Goal: Task Accomplishment & Management: Complete application form

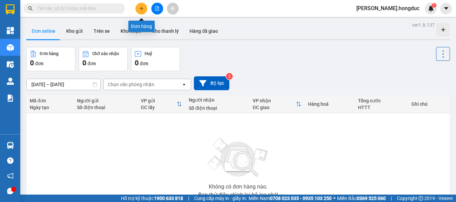
click at [135, 9] on button at bounding box center [141, 9] width 12 height 12
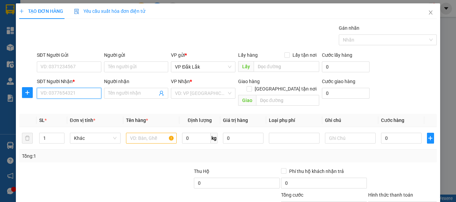
click at [72, 96] on input "SĐT Người Nhận *" at bounding box center [69, 93] width 65 height 11
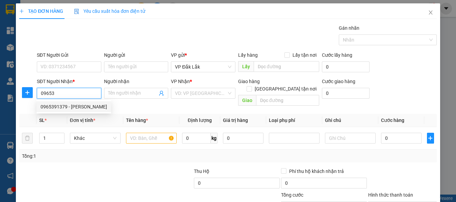
click at [70, 109] on div "0965391379 - [PERSON_NAME]" at bounding box center [74, 106] width 67 height 7
type input "0965391379"
type input "[PERSON_NAME]"
checkbox input "true"
type input "345/14 [GEOGRAPHIC_DATA], [GEOGRAPHIC_DATA], [GEOGRAPHIC_DATA] AN, BD"
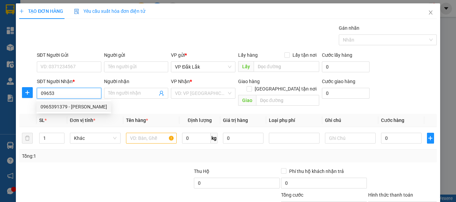
type input "60.000"
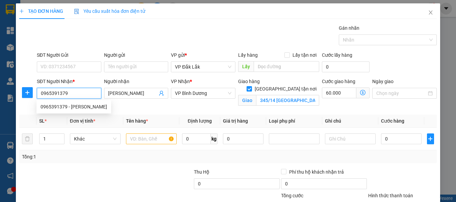
type input "110.000"
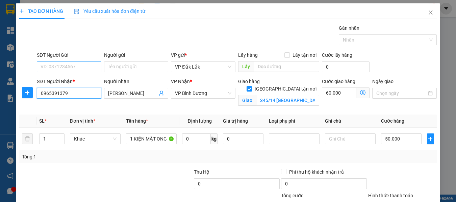
type input "0965391379"
click at [83, 67] on input "SĐT Người Gửi" at bounding box center [69, 66] width 65 height 11
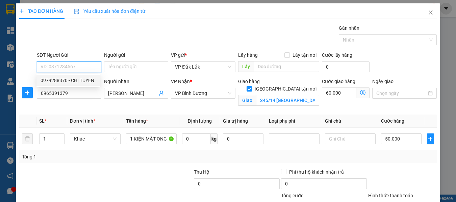
click at [79, 78] on div "0979288370 - CHỊ TUYỀN" at bounding box center [68, 80] width 55 height 7
type input "0979288370"
type input "CHỊ TUYỀN"
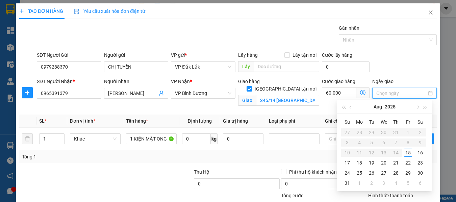
click at [388, 92] on input "Ngày giao" at bounding box center [401, 93] width 50 height 7
type input "[DATE]"
click at [423, 152] on div "16" at bounding box center [420, 153] width 8 height 8
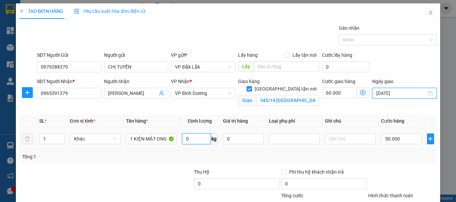
click at [196, 138] on input "0" at bounding box center [196, 138] width 29 height 11
type input "28"
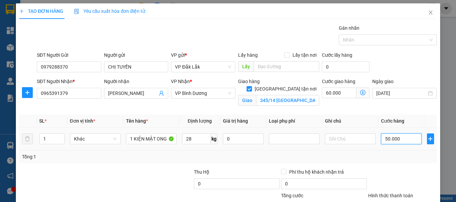
click at [406, 141] on input "50.000" at bounding box center [401, 138] width 41 height 11
type input "5"
type input "60.005"
type input "55"
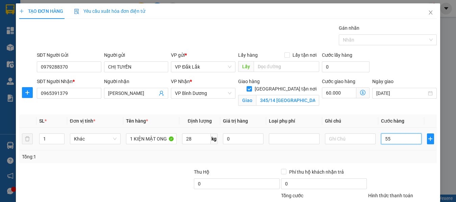
type input "60.055"
type input "550"
type input "60.550"
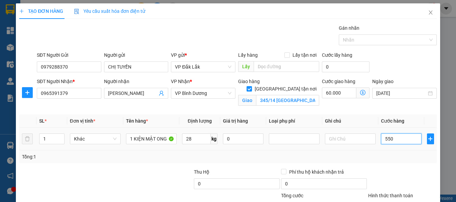
type input "5.500"
type input "65.500"
type input "55.000"
type input "115.000"
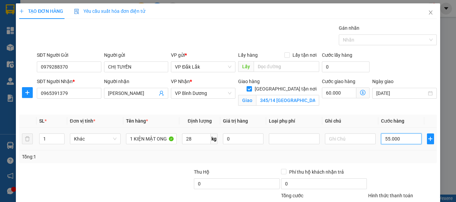
type input "115.000"
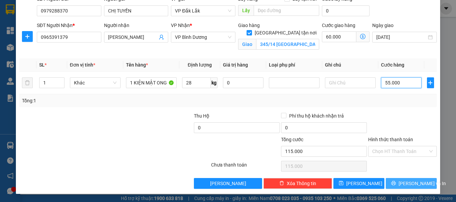
type input "55.000"
click at [395, 181] on icon "printer" at bounding box center [393, 183] width 5 height 5
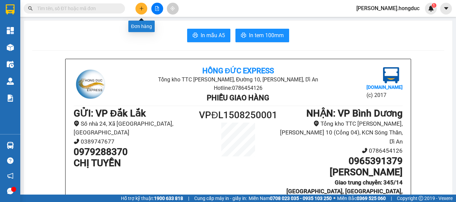
click at [143, 10] on icon "plus" at bounding box center [141, 8] width 5 height 5
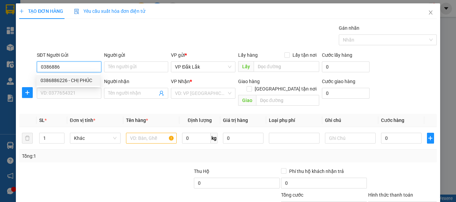
click at [78, 78] on div "0386886226 - CHỊ PHÚC" at bounding box center [68, 80] width 55 height 7
type input "0386886226"
type input "CHỊ PHÚC"
type input "0824802797"
type input "ANH KIỆT"
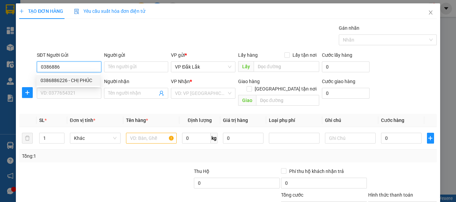
checkbox input "true"
type input "27/20 [PERSON_NAME], P.[GEOGRAPHIC_DATA], Q.7"
type input "90.000"
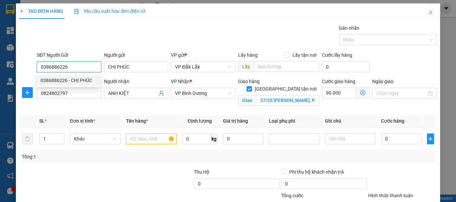
type input "140.000"
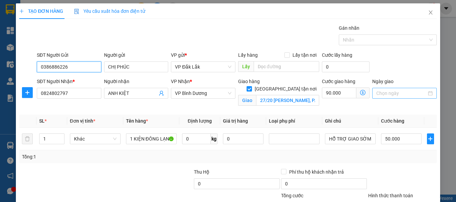
type input "0386886226"
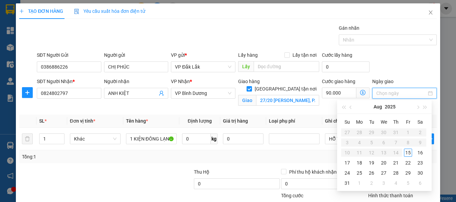
click at [380, 93] on input "Ngày giao" at bounding box center [401, 93] width 50 height 7
type input "[DATE]"
click at [419, 150] on div "16" at bounding box center [420, 153] width 8 height 8
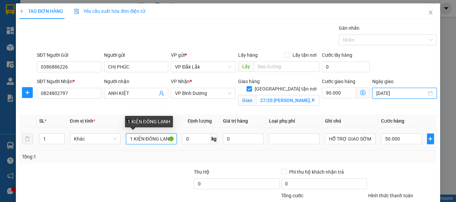
click at [132, 139] on input "1 KIỆN ĐÔNG LẠNH" at bounding box center [151, 138] width 51 height 11
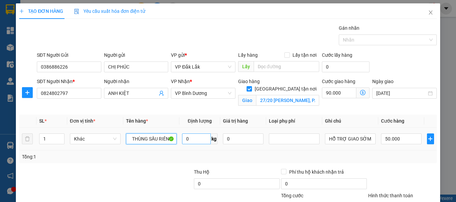
type input "1 THÙNG SẦU RIÊNG"
click at [192, 140] on input "0" at bounding box center [196, 138] width 29 height 11
type input "15"
click at [393, 141] on input "50.000" at bounding box center [401, 138] width 41 height 11
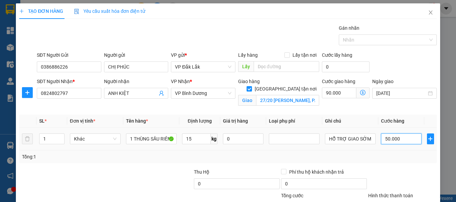
type input "4"
type input "90.004"
type input "40"
type input "90.040"
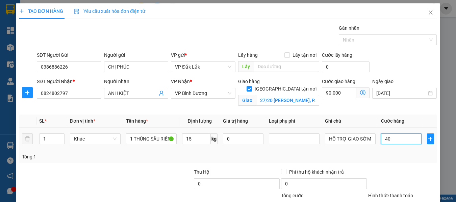
type input "90.040"
type input "400"
type input "90.400"
type input "4.000"
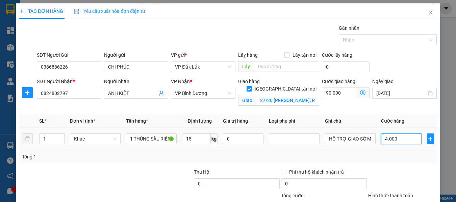
type input "94.000"
type input "40.000"
type input "130.000"
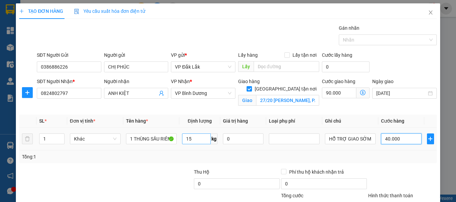
type input "40.000"
click at [196, 137] on input "15" at bounding box center [196, 138] width 29 height 11
type input "2"
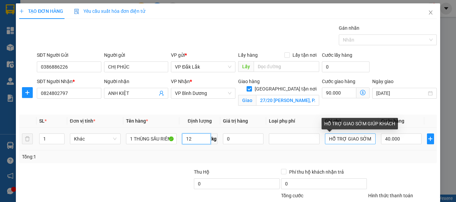
type input "12"
click at [326, 138] on input "HỖ TRỢ GIAO SỚM GIÚP KHÁCH" at bounding box center [350, 138] width 51 height 11
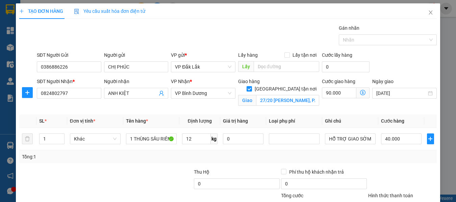
click at [347, 162] on div "Tổng: 1" at bounding box center [227, 156] width 417 height 13
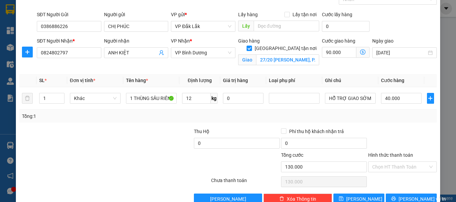
scroll to position [56, 0]
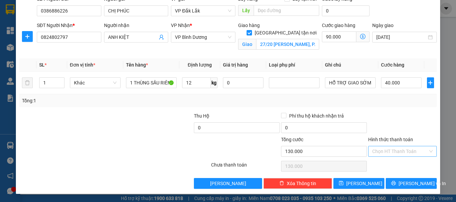
click at [379, 153] on input "Hình thức thanh toán" at bounding box center [400, 151] width 56 height 10
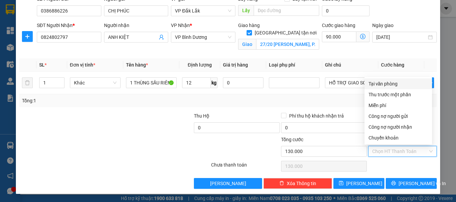
click at [384, 85] on div "Tại văn phòng" at bounding box center [398, 83] width 59 height 7
type input "0"
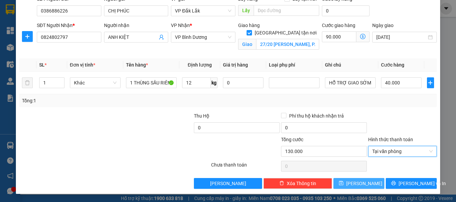
click at [366, 186] on button "[PERSON_NAME]" at bounding box center [358, 183] width 51 height 11
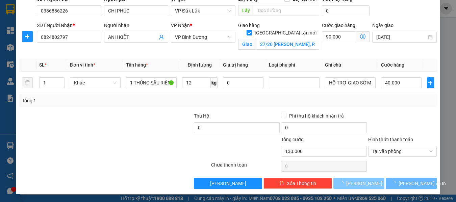
checkbox input "false"
type input "0"
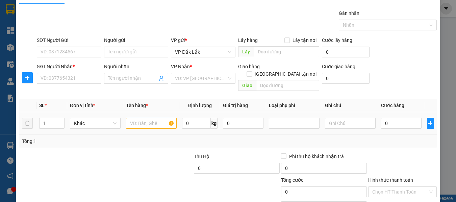
scroll to position [0, 0]
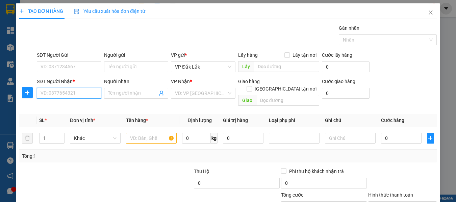
click at [92, 95] on input "SĐT Người Nhận *" at bounding box center [69, 93] width 65 height 11
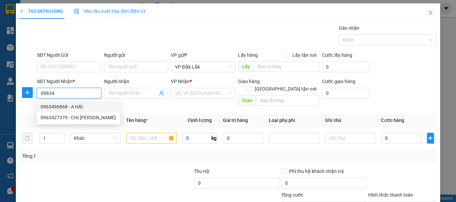
click at [80, 104] on div "0963496868 - A HẢI" at bounding box center [78, 106] width 75 height 7
type input "0963496868"
type input "A HẢI"
checkbox input "true"
type input "14 [PERSON_NAME], [GEOGRAPHIC_DATA], [GEOGRAPHIC_DATA], TRẢNG BOM"
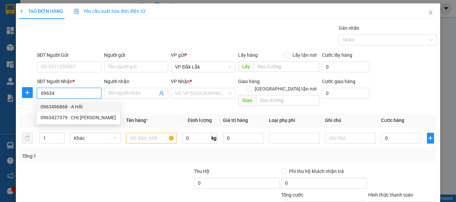
type input "150.000"
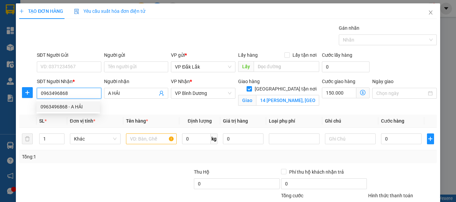
type input "310.000"
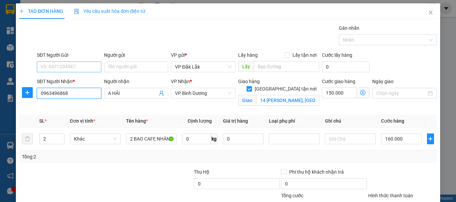
type input "0963496868"
click at [85, 66] on input "SĐT Người Gửi" at bounding box center [69, 66] width 65 height 11
click at [78, 72] on input "SĐT Người Gửi" at bounding box center [69, 66] width 65 height 11
click at [78, 64] on input "SĐT Người Gửi" at bounding box center [69, 66] width 65 height 11
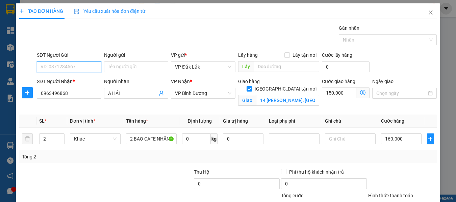
click at [78, 64] on input "SĐT Người Gửi" at bounding box center [69, 66] width 65 height 11
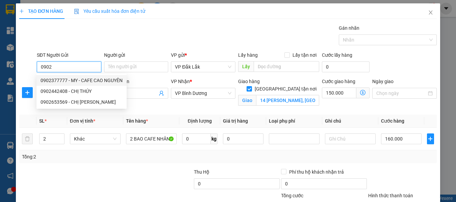
click at [73, 79] on div "0902377777 - MY - CAFE CAO NGUYÊN" at bounding box center [82, 80] width 82 height 7
type input "0902377777"
type input "MY - CAFE [PERSON_NAME]"
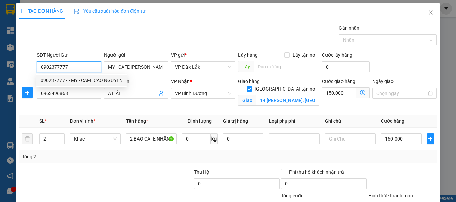
type input "230.000"
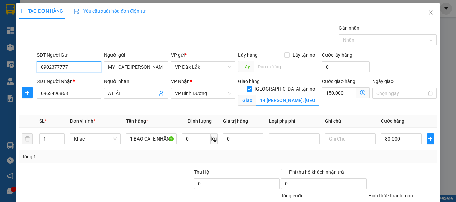
type input "0902377777"
click at [298, 96] on input "14 [PERSON_NAME], [GEOGRAPHIC_DATA], [GEOGRAPHIC_DATA], TRẢNG BOM" at bounding box center [287, 100] width 63 height 11
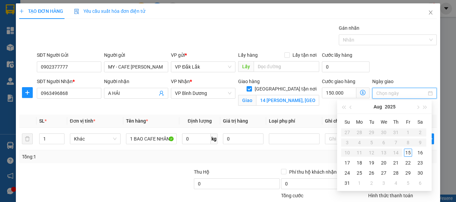
click at [383, 91] on input "Ngày giao" at bounding box center [401, 93] width 50 height 7
type input "[DATE]"
click at [421, 150] on div "16" at bounding box center [420, 153] width 8 height 8
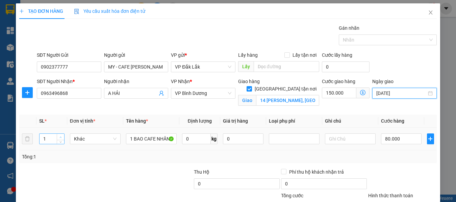
type input "2"
click at [60, 136] on icon "up" at bounding box center [60, 137] width 2 height 2
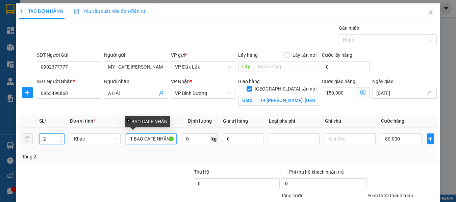
click at [131, 138] on input "1 BAO CAFE NHÂN" at bounding box center [151, 138] width 51 height 11
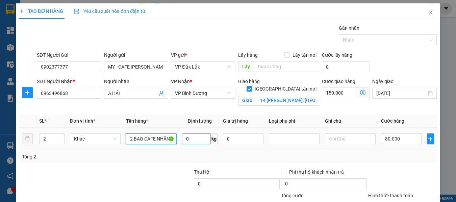
type input "2 BAO CAFE NHÂN"
click at [196, 142] on input "0" at bounding box center [196, 138] width 29 height 11
type input "120"
click at [406, 138] on input "80.000" at bounding box center [401, 138] width 41 height 11
type input "150.001"
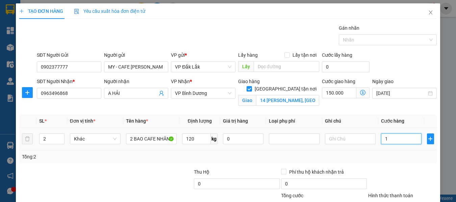
type input "150.001"
type input "16"
type input "150.016"
type input "150.160"
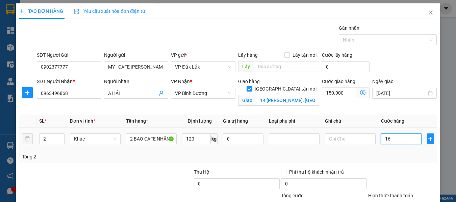
type input "150.160"
type input "1.600"
type input "151.600"
type input "16.000"
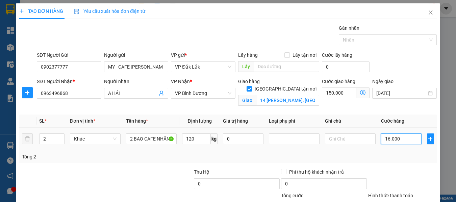
type input "166.000"
type input "160.000"
type input "310.000"
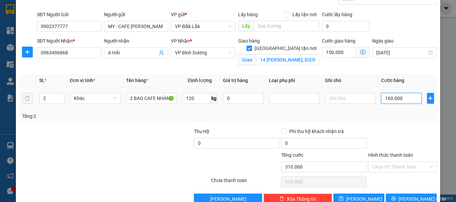
scroll to position [56, 0]
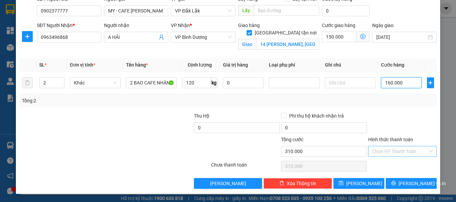
type input "160.000"
click at [398, 154] on input "Hình thức thanh toán" at bounding box center [400, 151] width 56 height 10
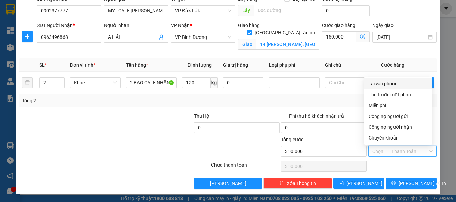
click at [390, 83] on div "Tại văn phòng" at bounding box center [398, 83] width 59 height 7
type input "0"
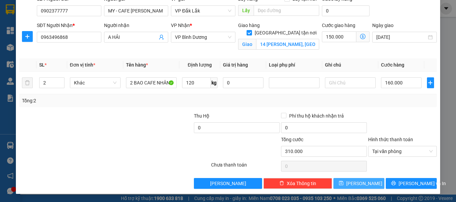
click at [372, 183] on button "[PERSON_NAME]" at bounding box center [358, 183] width 51 height 11
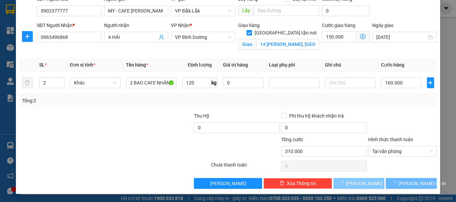
checkbox input "false"
type input "0"
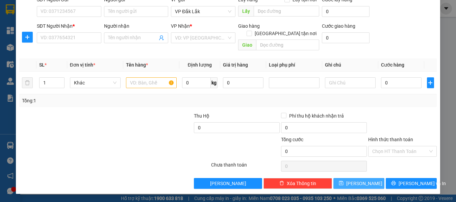
scroll to position [48, 0]
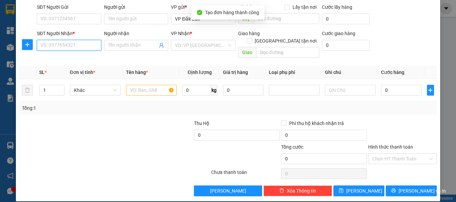
click at [93, 48] on input "SĐT Người Nhận *" at bounding box center [69, 45] width 65 height 11
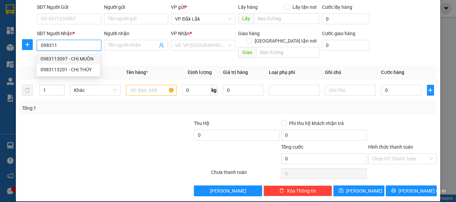
click at [80, 59] on div "0983113097 - CHỊ MUÔN" at bounding box center [68, 58] width 55 height 7
type input "0983113097"
type input "CHỊ MUÔN"
checkbox input "true"
type input "[STREET_ADDRESS]"
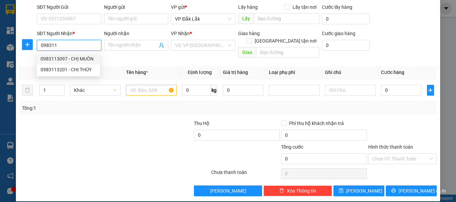
type input "90.000"
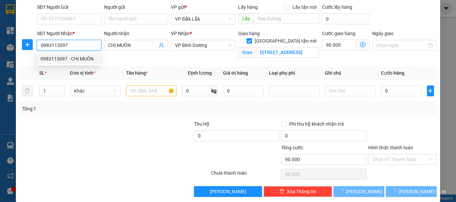
type input "210.000"
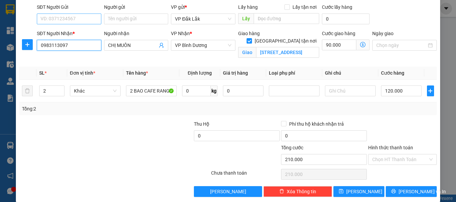
type input "0983113097"
click at [82, 24] on input "SĐT Người Gửi" at bounding box center [69, 19] width 65 height 11
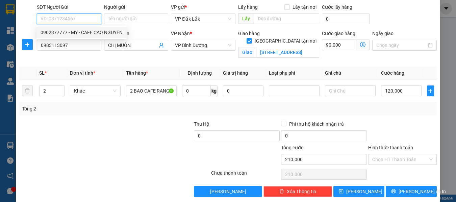
click at [82, 33] on div "0902377777 - MY - CAFE CAO NGUYÊN" at bounding box center [82, 32] width 82 height 7
type input "0902377777"
type input "MY - CAFE [PERSON_NAME]"
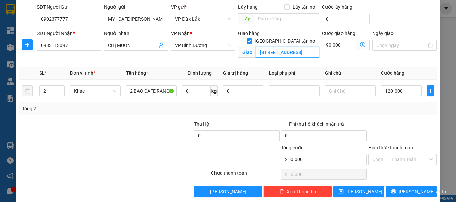
click at [298, 47] on input "[STREET_ADDRESS]" at bounding box center [287, 52] width 63 height 11
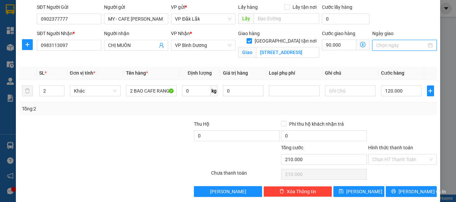
scroll to position [0, 0]
click at [387, 44] on input "Ngày giao" at bounding box center [401, 45] width 50 height 7
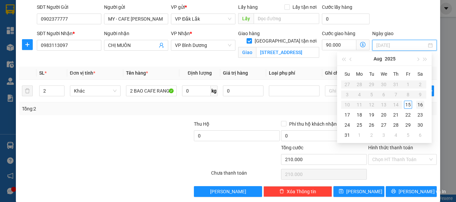
type input "[DATE]"
click at [420, 104] on div "16" at bounding box center [420, 105] width 8 height 8
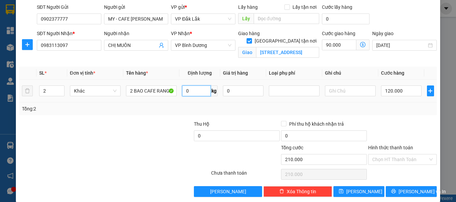
click at [197, 89] on input "0" at bounding box center [196, 90] width 29 height 11
type input "70"
click at [371, 189] on button "[PERSON_NAME]" at bounding box center [358, 191] width 51 height 11
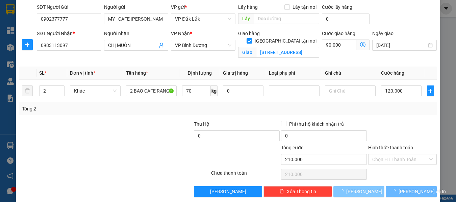
checkbox input "false"
type input "0"
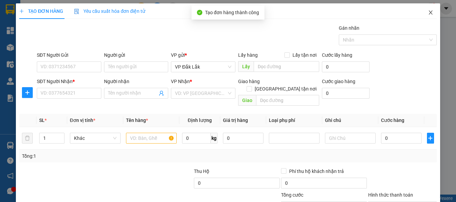
click at [428, 10] on icon "close" at bounding box center [430, 12] width 5 height 5
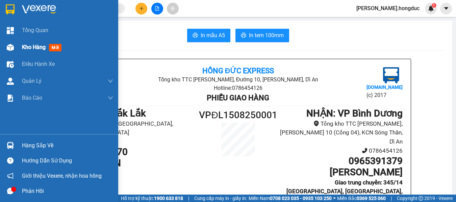
click at [29, 46] on span "Kho hàng" at bounding box center [34, 47] width 24 height 6
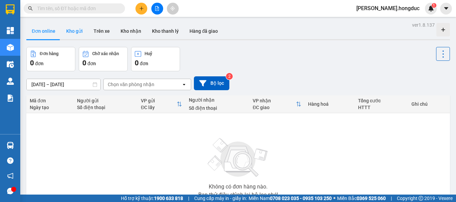
click at [77, 30] on button "Kho gửi" at bounding box center [74, 31] width 27 height 16
type input "[DATE] – [DATE]"
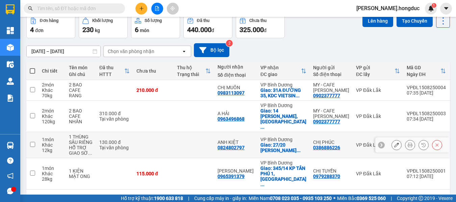
scroll to position [37, 0]
